Goal: Information Seeking & Learning: Find contact information

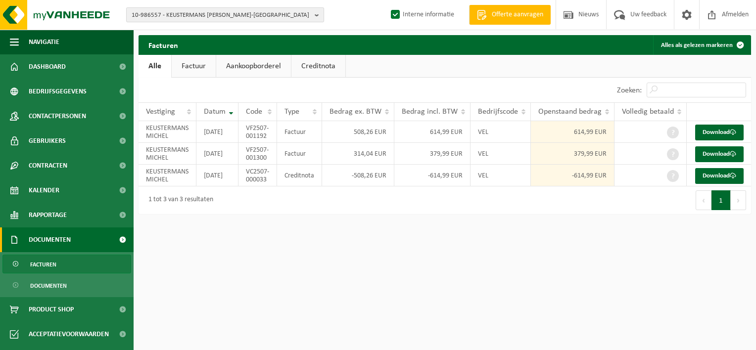
click at [319, 13] on b "button" at bounding box center [319, 15] width 9 height 14
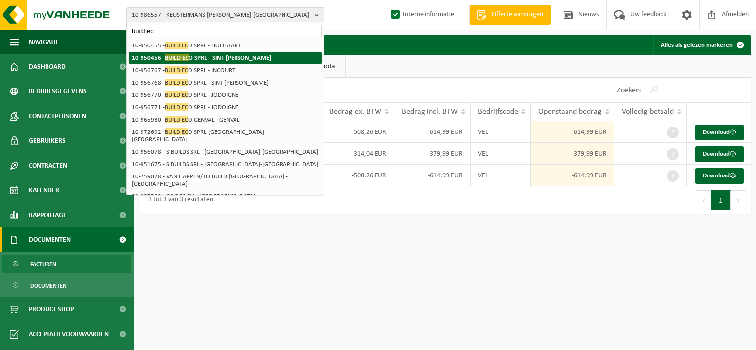
type input "build ec"
click at [277, 59] on li "10-950456 - BUILD EC O SPRL - SINT-AGATHA-BERCHEM" at bounding box center [225, 58] width 193 height 12
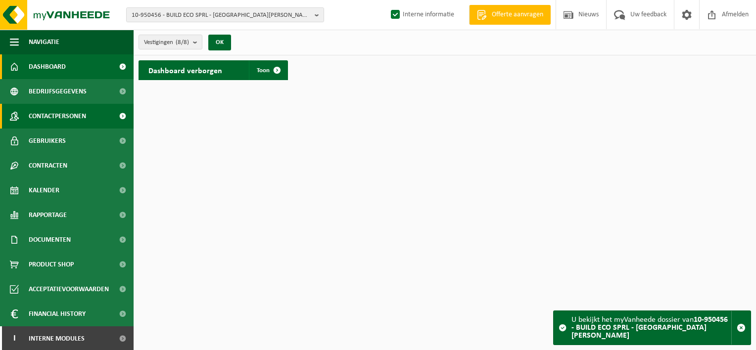
click at [71, 117] on span "Contactpersonen" at bounding box center [57, 116] width 57 height 25
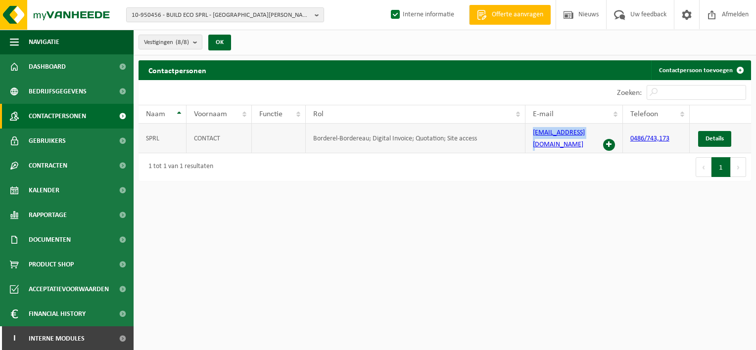
drag, startPoint x: 586, startPoint y: 135, endPoint x: 529, endPoint y: 134, distance: 56.9
click at [529, 134] on td "info@buildeco.be" at bounding box center [574, 139] width 97 height 30
copy link "info@buildeco.be"
click at [408, 187] on html "10-950456 - BUILD ECO SPRL - SINT-AGATHA-BERCHEM 10-950456 - BUILD ECO SPRL - S…" at bounding box center [378, 175] width 756 height 350
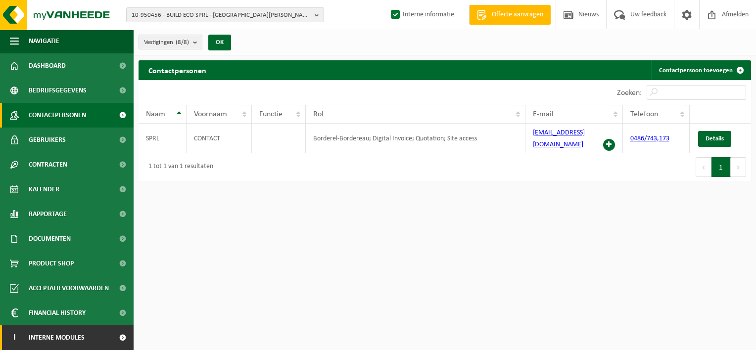
click at [111, 339] on span at bounding box center [122, 338] width 22 height 25
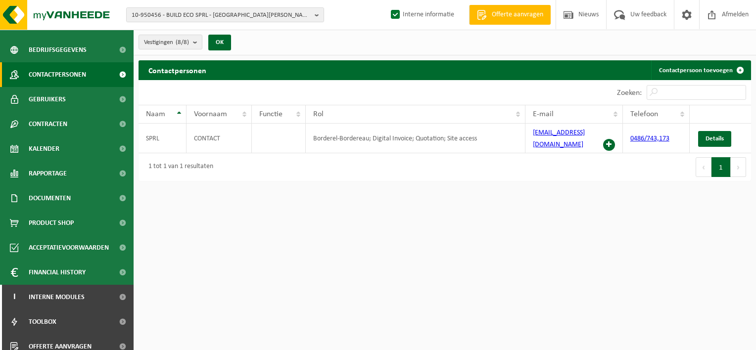
scroll to position [50, 0]
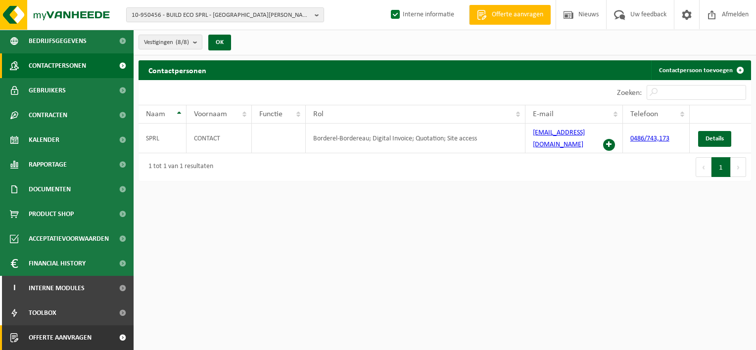
click at [111, 344] on span at bounding box center [122, 338] width 22 height 25
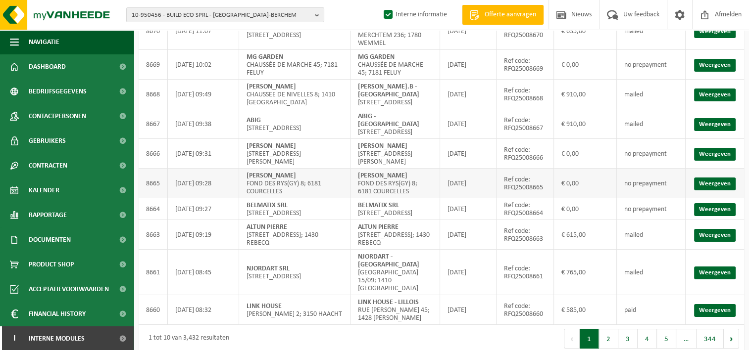
scroll to position [113, 0]
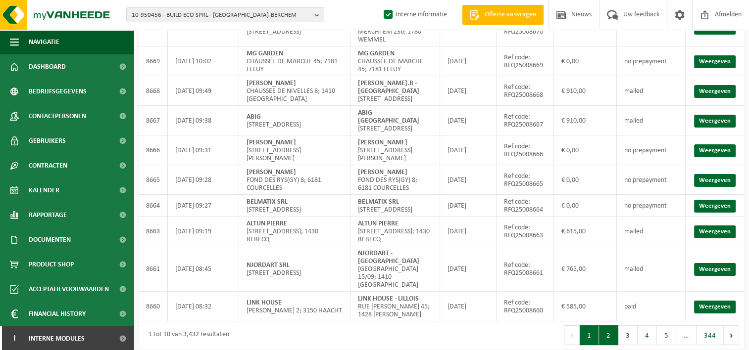
click at [608, 326] on button "2" at bounding box center [608, 336] width 19 height 20
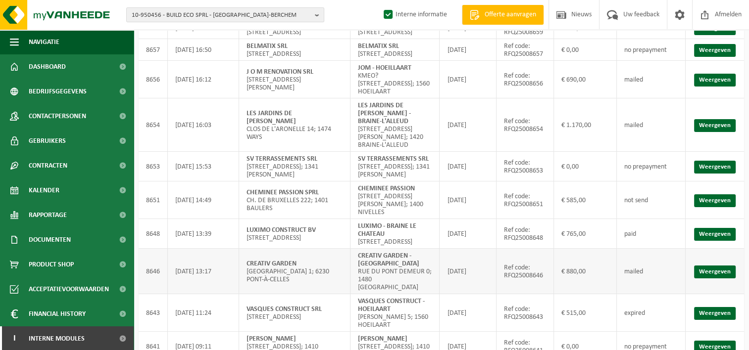
scroll to position [81, 0]
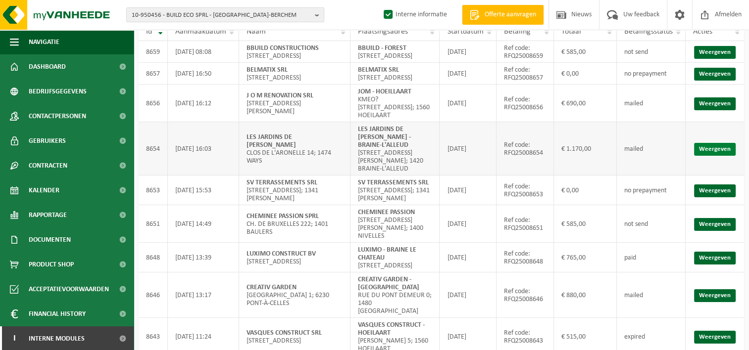
click at [726, 149] on link "Weergeven" at bounding box center [715, 149] width 42 height 13
click at [731, 110] on link "Weergeven" at bounding box center [715, 103] width 42 height 13
click at [700, 57] on link "Weergeven" at bounding box center [715, 52] width 42 height 13
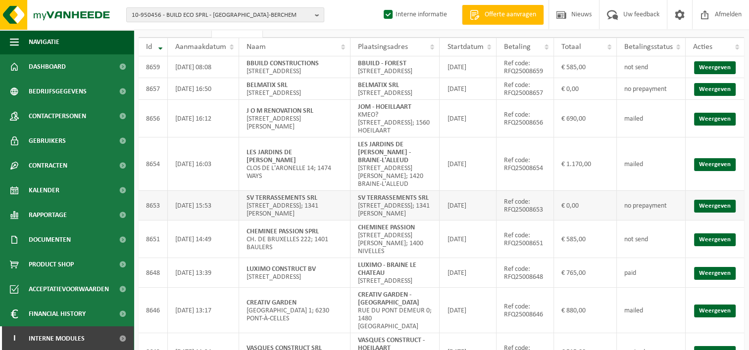
scroll to position [145, 0]
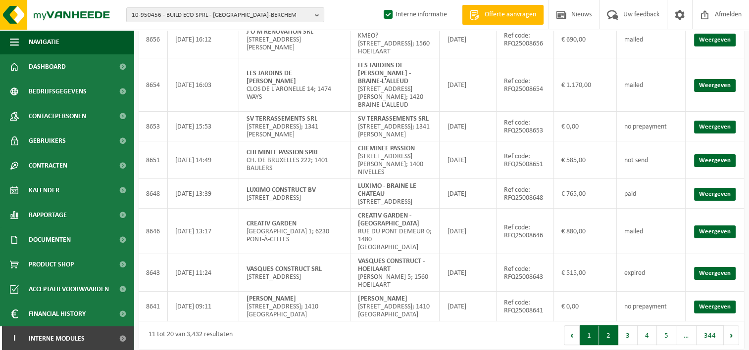
click at [590, 329] on button "1" at bounding box center [589, 336] width 19 height 20
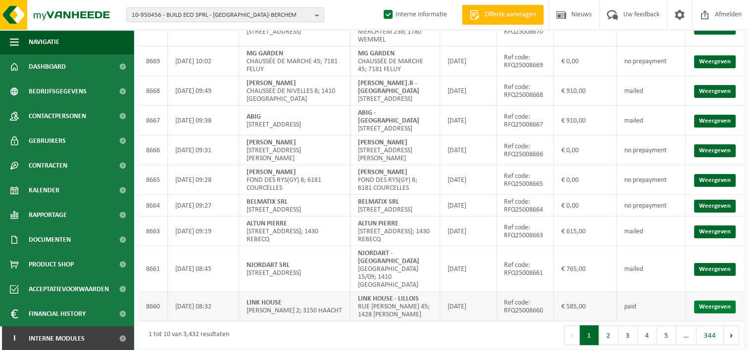
click at [724, 301] on link "Weergeven" at bounding box center [715, 307] width 42 height 13
click at [723, 263] on link "Weergeven" at bounding box center [715, 269] width 42 height 13
click at [706, 230] on link "Weergeven" at bounding box center [715, 232] width 42 height 13
click at [704, 115] on link "Weergeven" at bounding box center [715, 121] width 42 height 13
click at [705, 86] on link "Weergeven" at bounding box center [715, 91] width 42 height 13
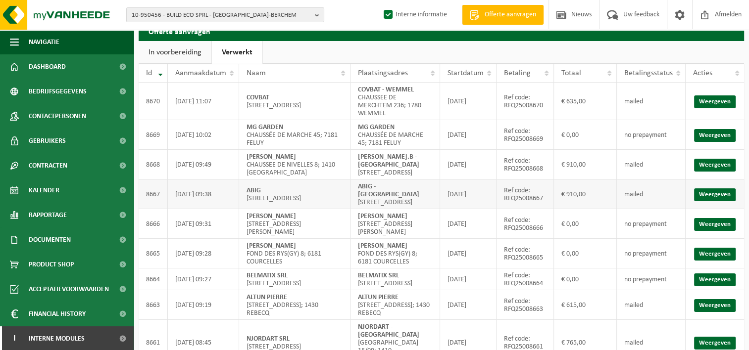
scroll to position [14, 0]
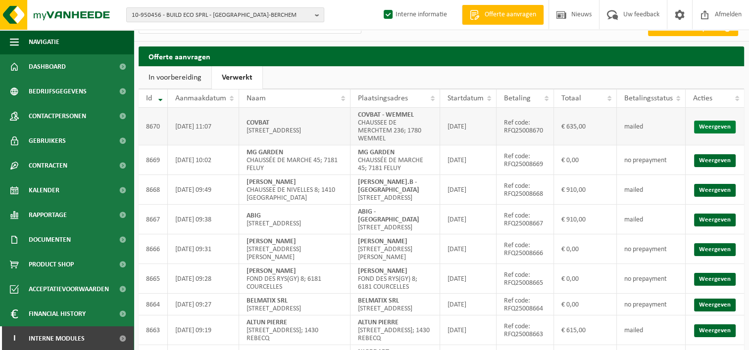
click at [723, 122] on link "Weergeven" at bounding box center [715, 127] width 42 height 13
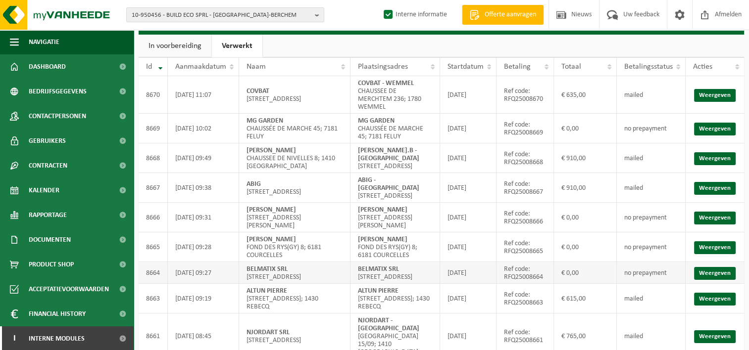
scroll to position [113, 0]
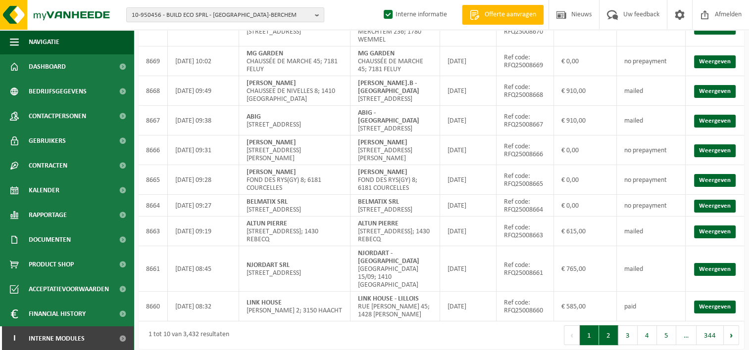
click at [612, 330] on button "2" at bounding box center [608, 336] width 19 height 20
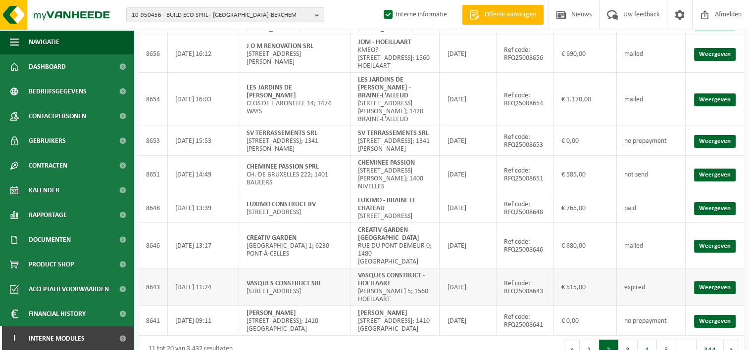
scroll to position [145, 0]
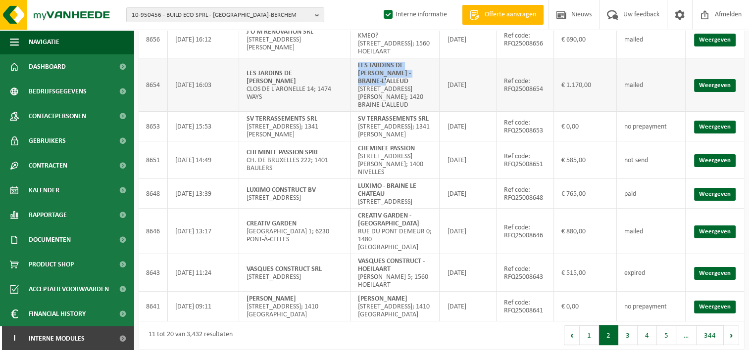
drag, startPoint x: 416, startPoint y: 81, endPoint x: 357, endPoint y: 75, distance: 59.7
click at [357, 75] on td "LES JARDINS DE [PERSON_NAME]-L'ALLEUD [STREET_ADDRESS][PERSON_NAME]; 1420 BRAIN…" at bounding box center [395, 84] width 90 height 53
copy strong "LES JARDINS DE [PERSON_NAME] - BRAINE-L'ALLEUD"
click at [588, 327] on button "1" at bounding box center [589, 336] width 19 height 20
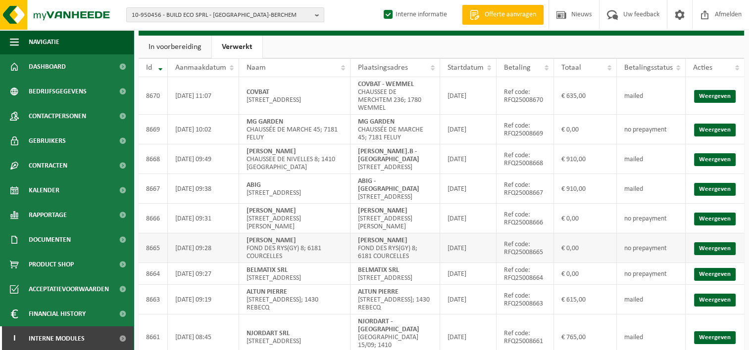
scroll to position [0, 0]
